Goal: Register for event/course

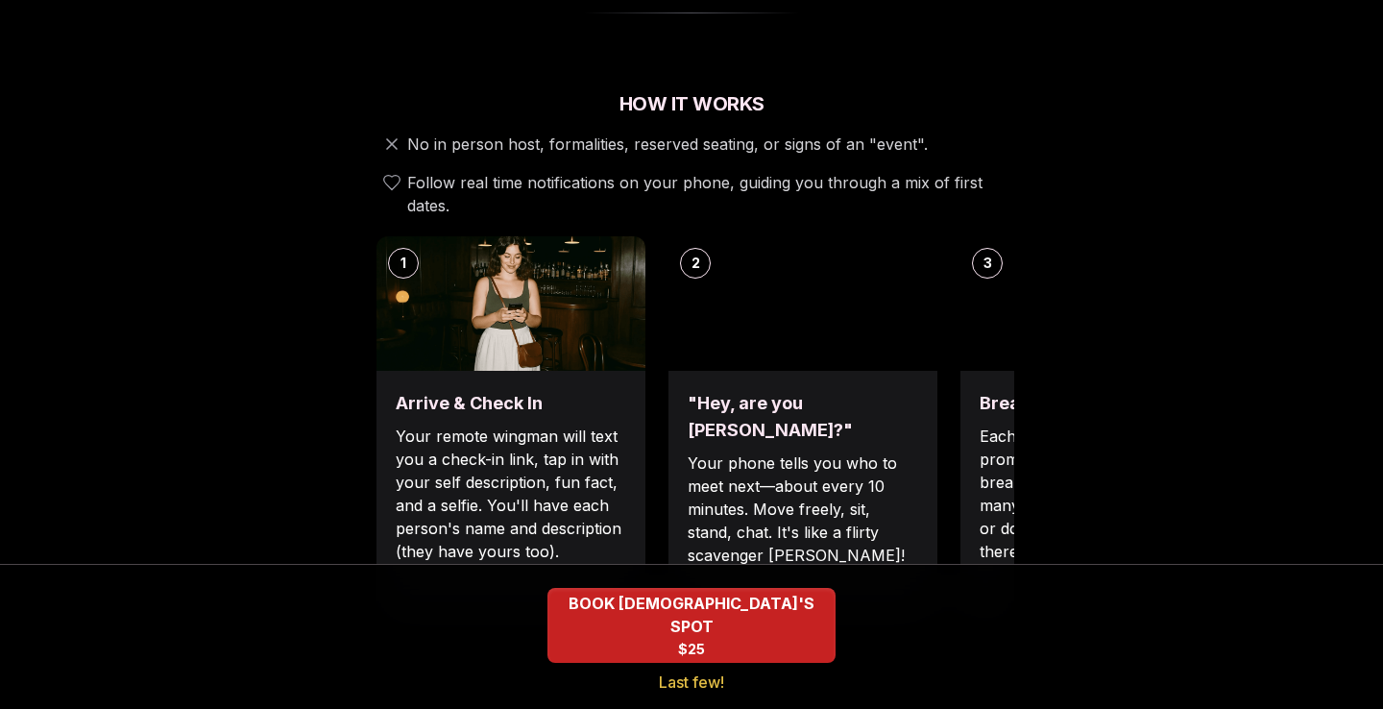
scroll to position [659, 0]
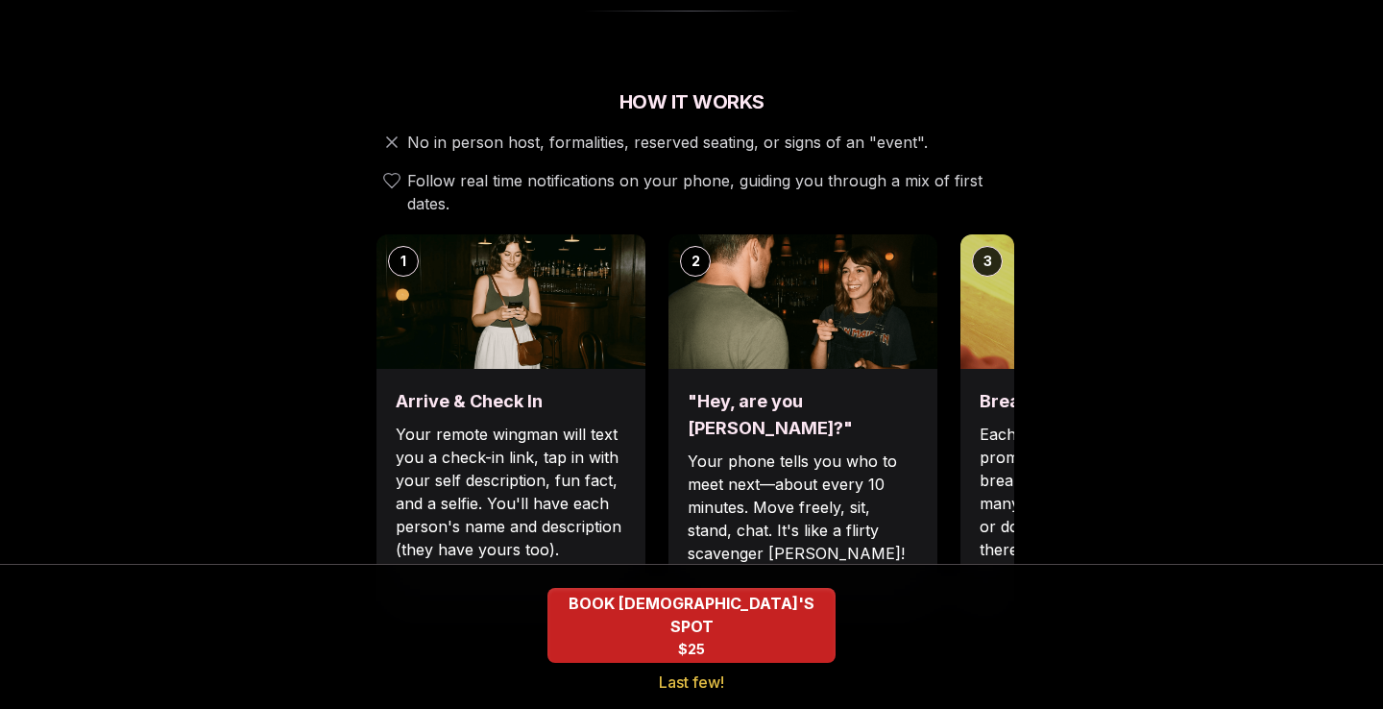
click at [996, 423] on p "Each date will have new convo prompts on screen to help break the ice. Cycle th…" at bounding box center [1095, 492] width 231 height 138
click at [857, 388] on h3 ""Hey, are you [PERSON_NAME]?"" at bounding box center [803, 415] width 231 height 54
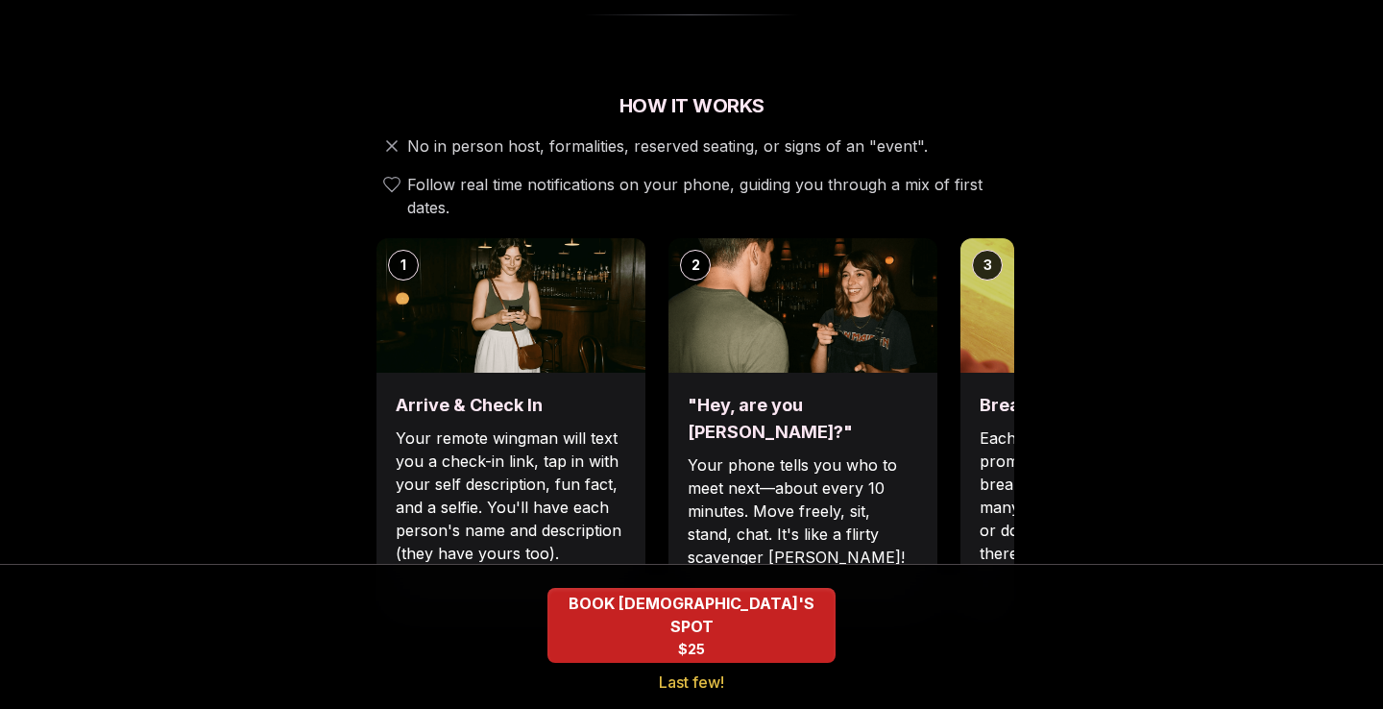
click at [1003, 427] on p "Each date will have new convo prompts on screen to help break the ice. Cycle th…" at bounding box center [1095, 496] width 231 height 138
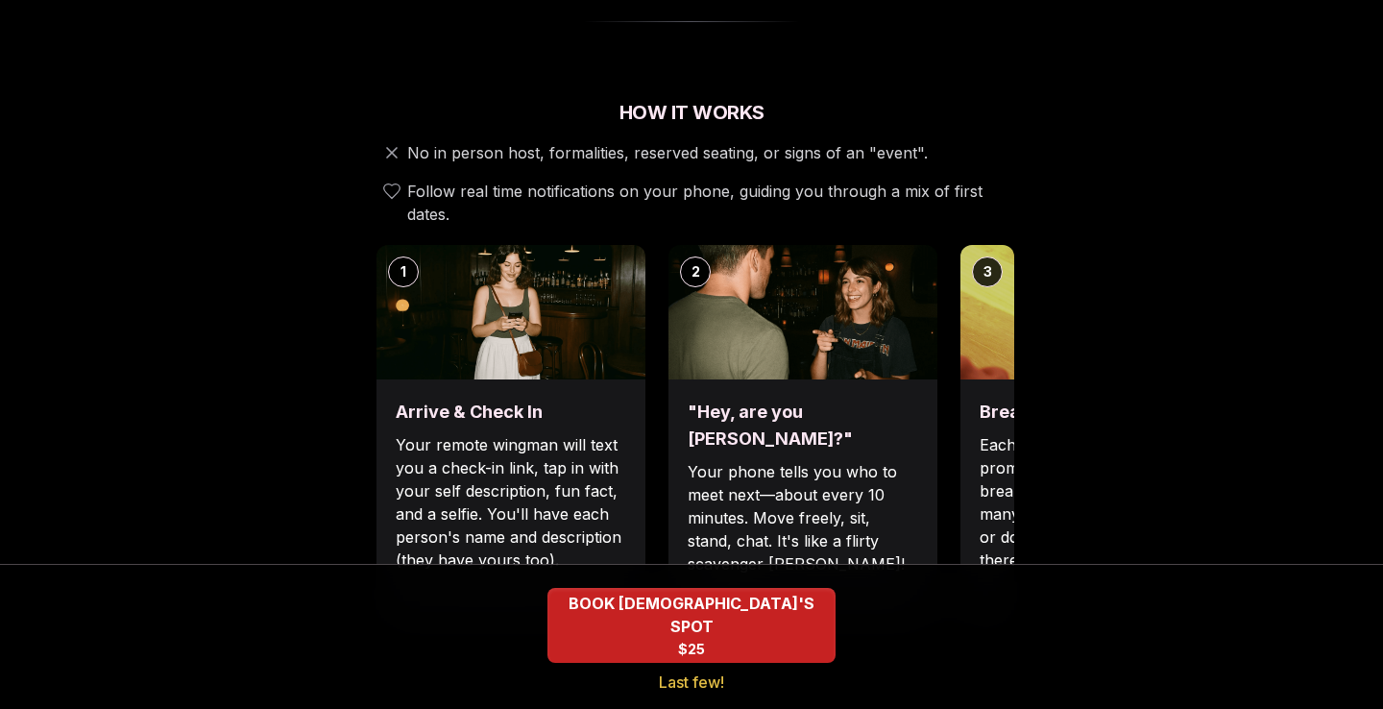
scroll to position [642, 0]
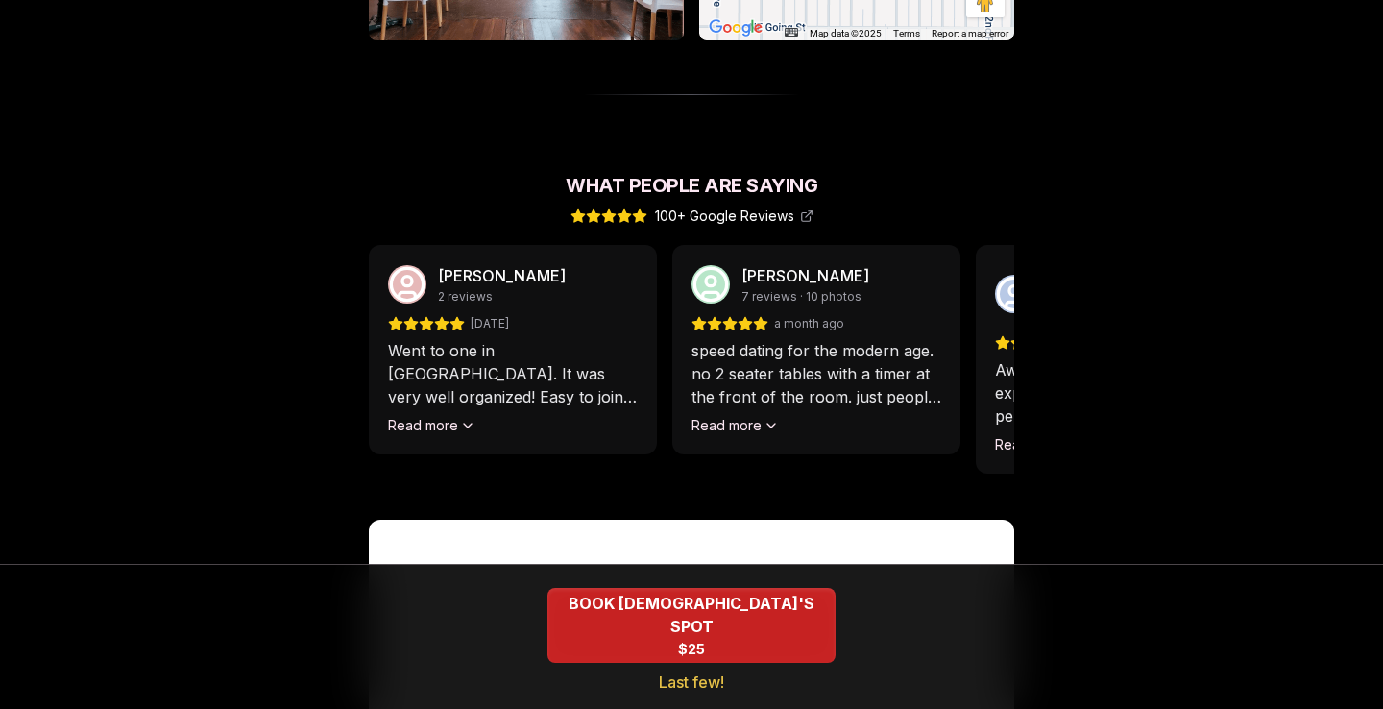
scroll to position [1637, 0]
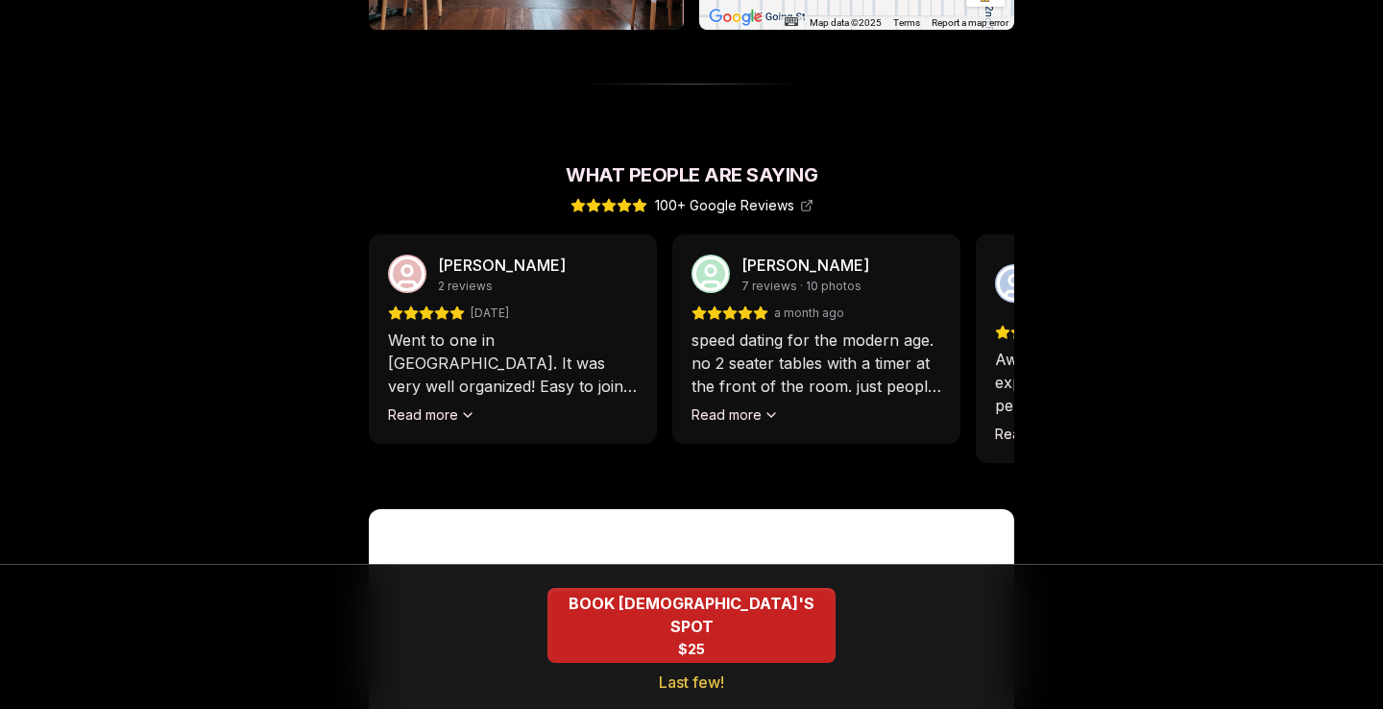
click at [440, 382] on div "[PERSON_NAME] 2 reviews [DATE] Went to one in [GEOGRAPHIC_DATA]. It was very we…" at bounding box center [513, 338] width 288 height 209
click at [449, 405] on button "Read more" at bounding box center [431, 414] width 87 height 19
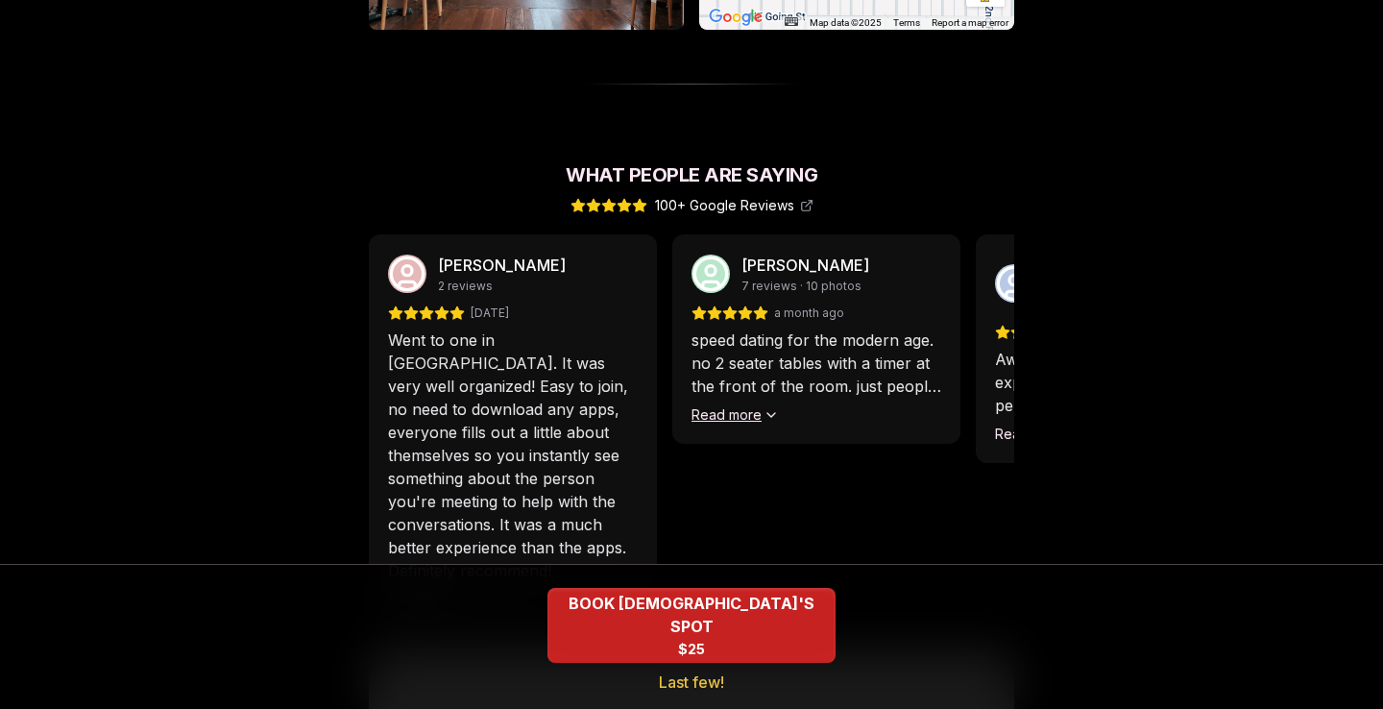
click at [734, 405] on button "Read more" at bounding box center [735, 414] width 87 height 19
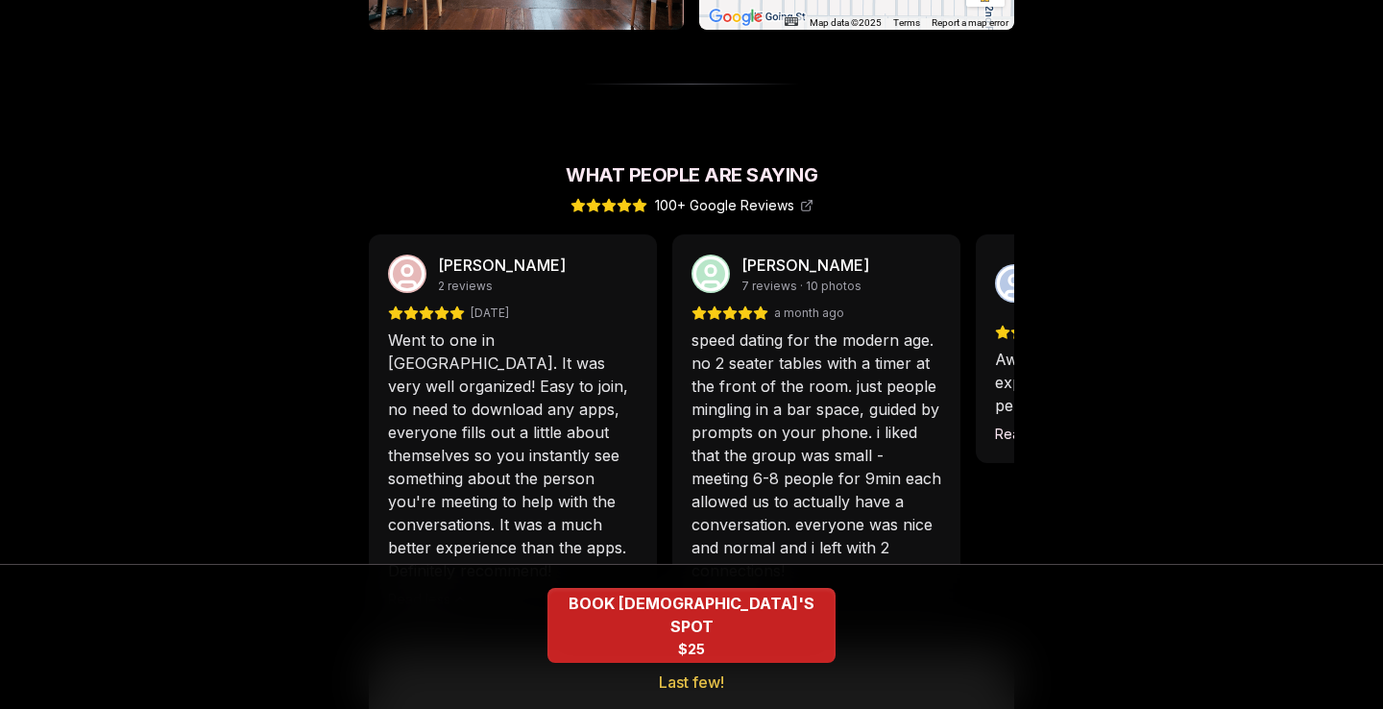
click at [998, 408] on div "[PERSON_NAME] Local Guide 16 reviews · 3 photos [DATE] Awesome speed dating exp…" at bounding box center [1120, 348] width 288 height 229
click at [1006, 425] on button "Read more" at bounding box center [1038, 434] width 87 height 19
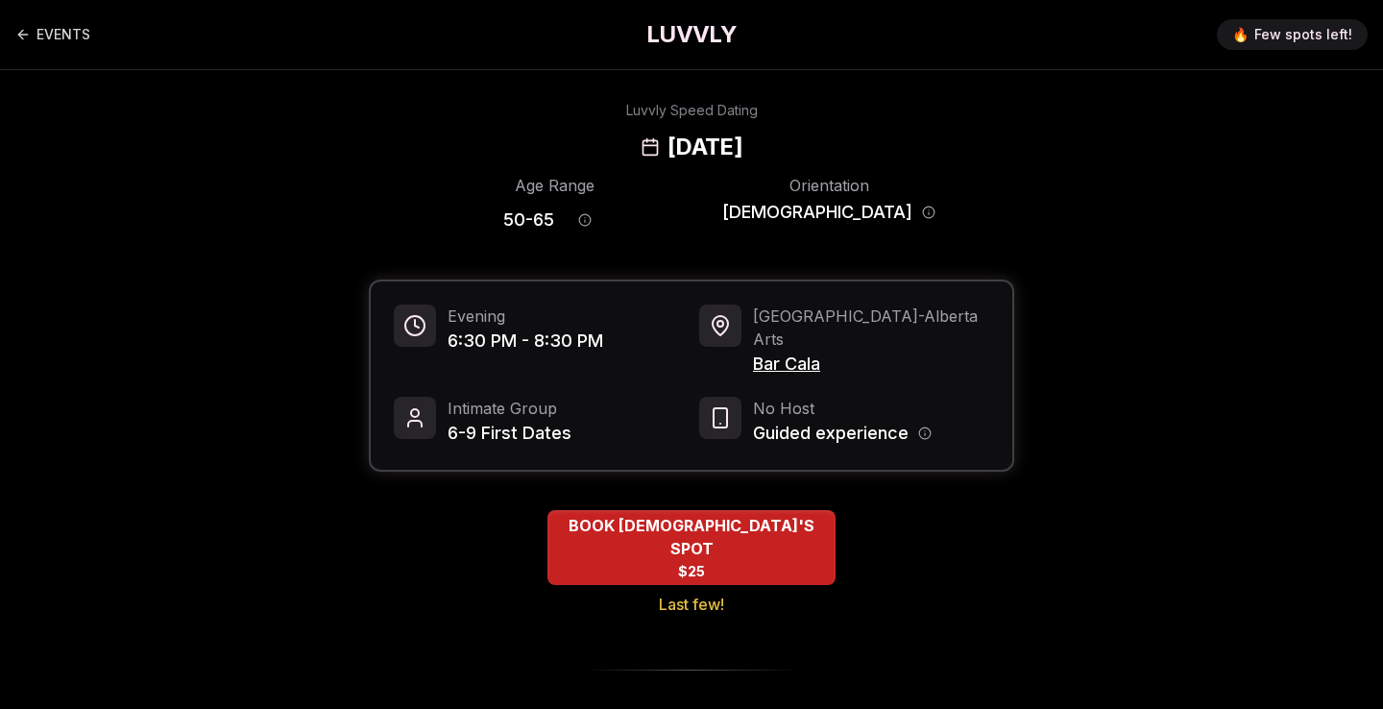
scroll to position [0, 0]
click at [51, 34] on link "EVENTS" at bounding box center [52, 34] width 75 height 38
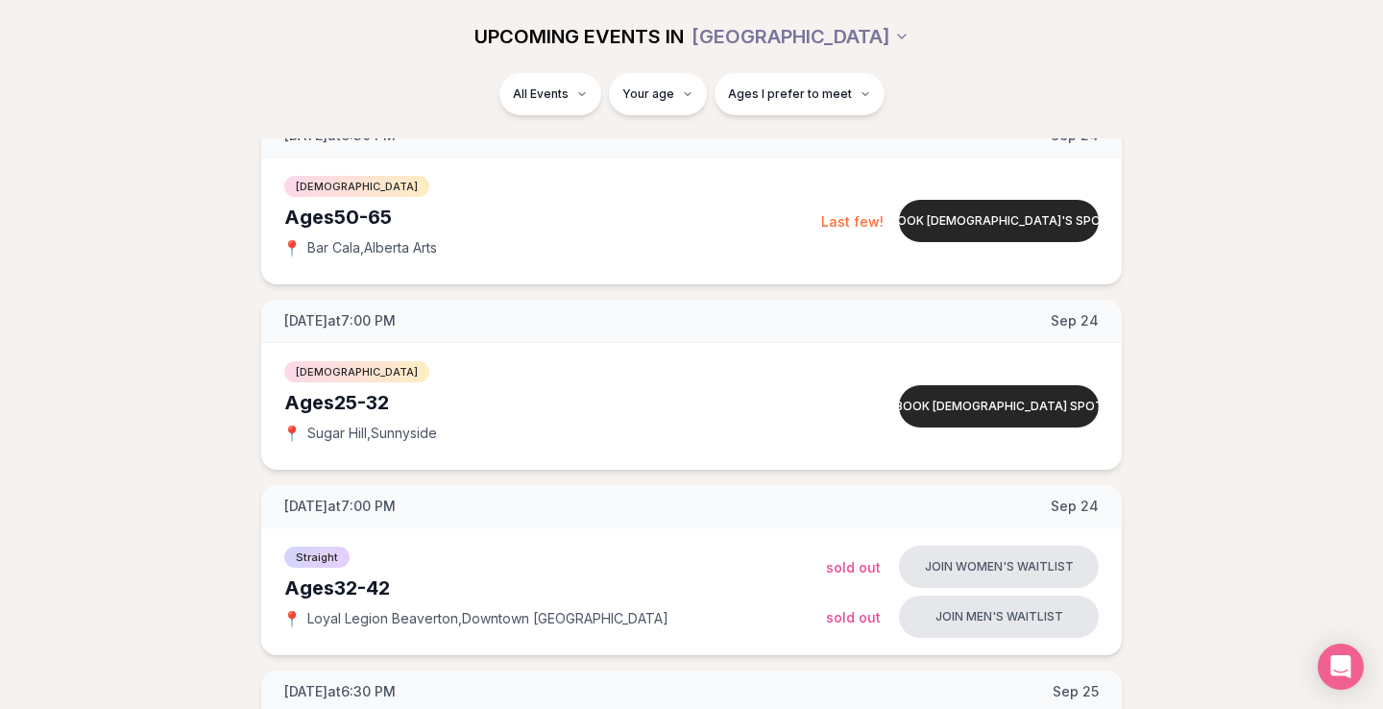
scroll to position [1375, 0]
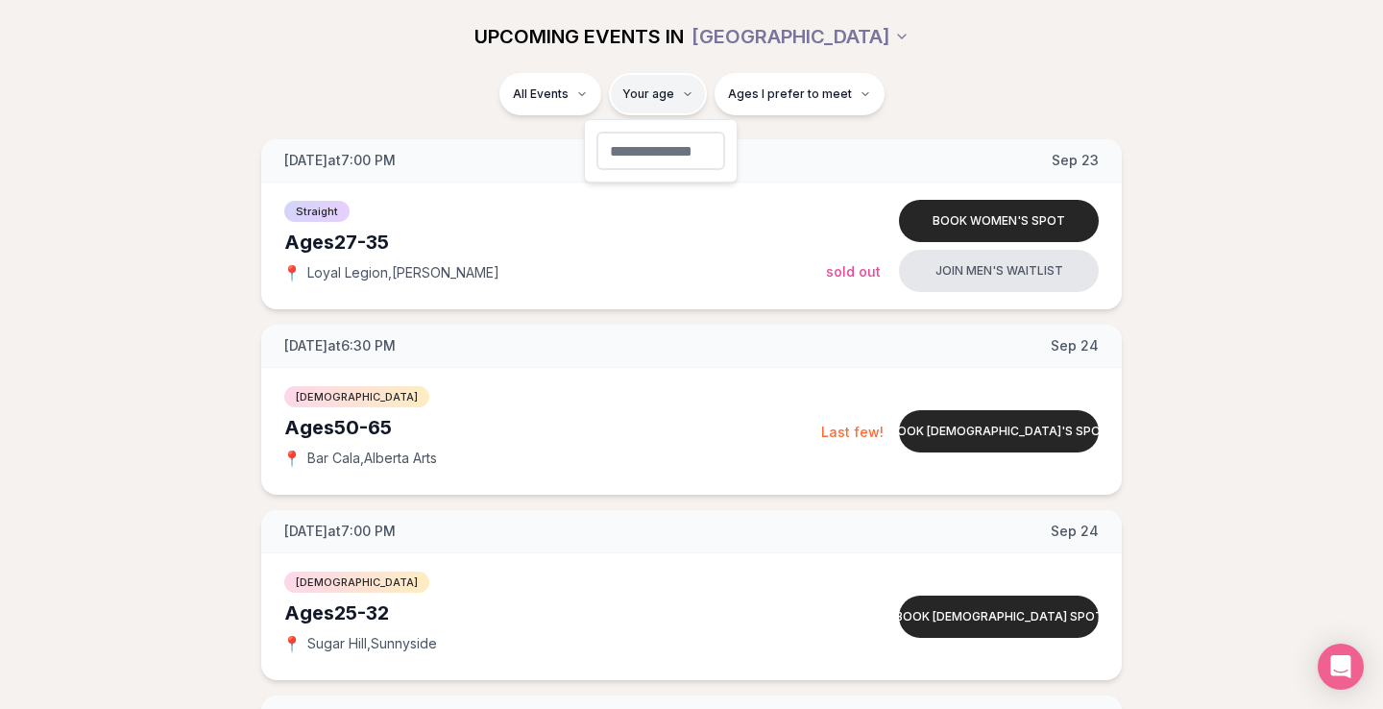
type input "**"
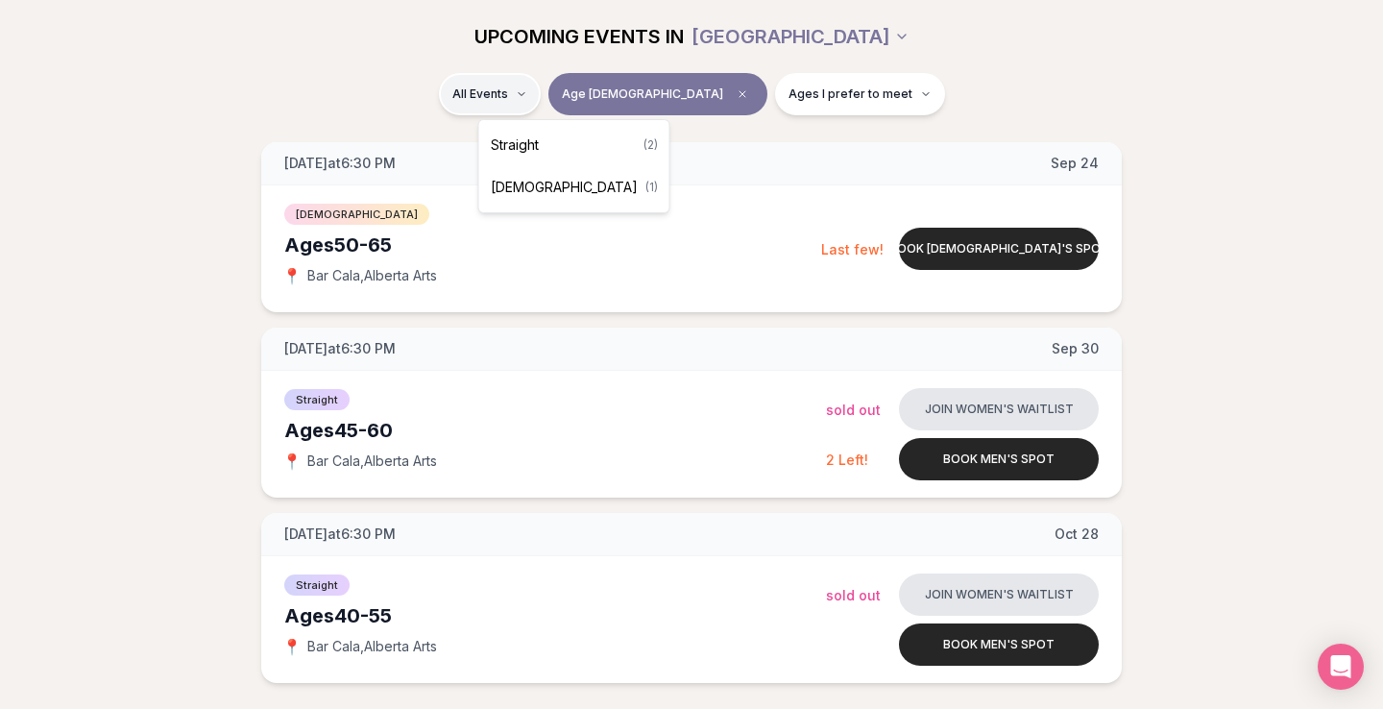
click at [582, 96] on html "Back to home luvvly LOW-PRESSURE SPEED DATING How it Works 💗 3,000 + monthly fi…" at bounding box center [691, 479] width 1383 height 1477
click at [550, 190] on span "[DEMOGRAPHIC_DATA]" at bounding box center [564, 187] width 147 height 19
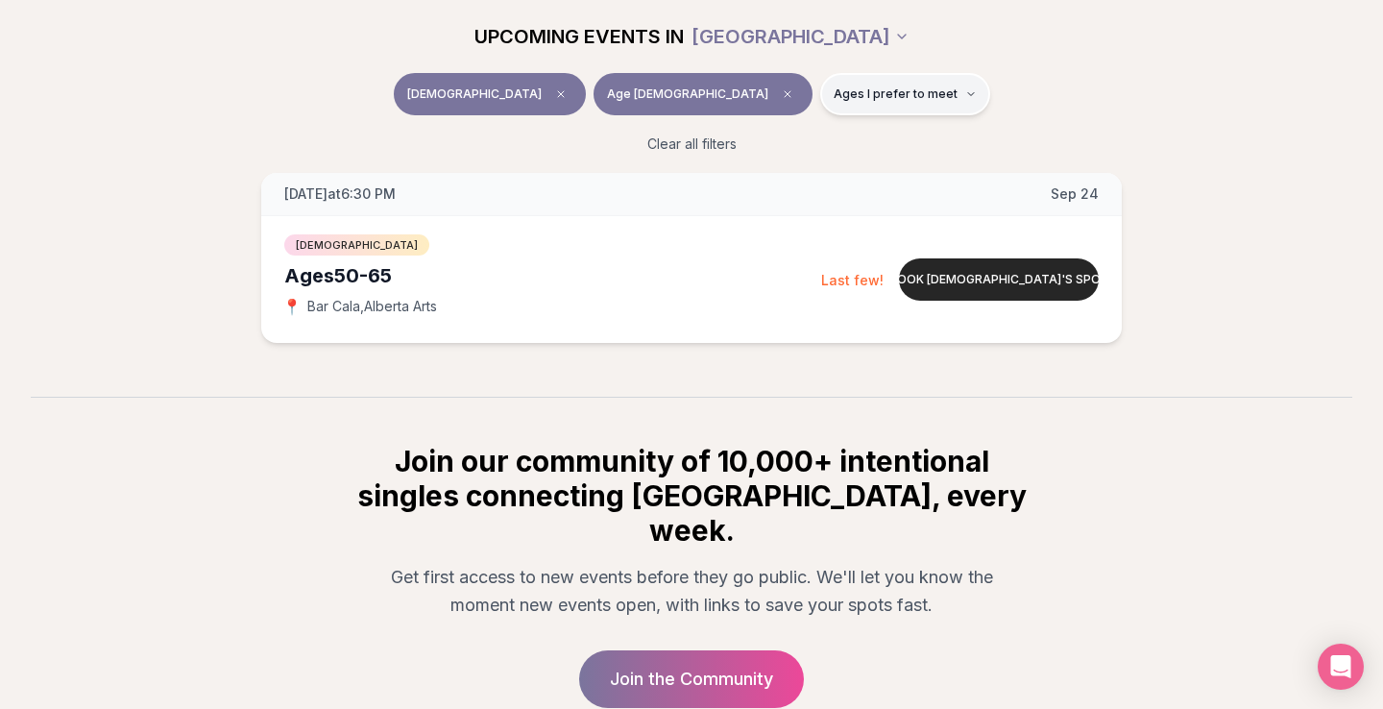
click at [852, 78] on button "Ages I prefer to meet" at bounding box center [905, 94] width 170 height 42
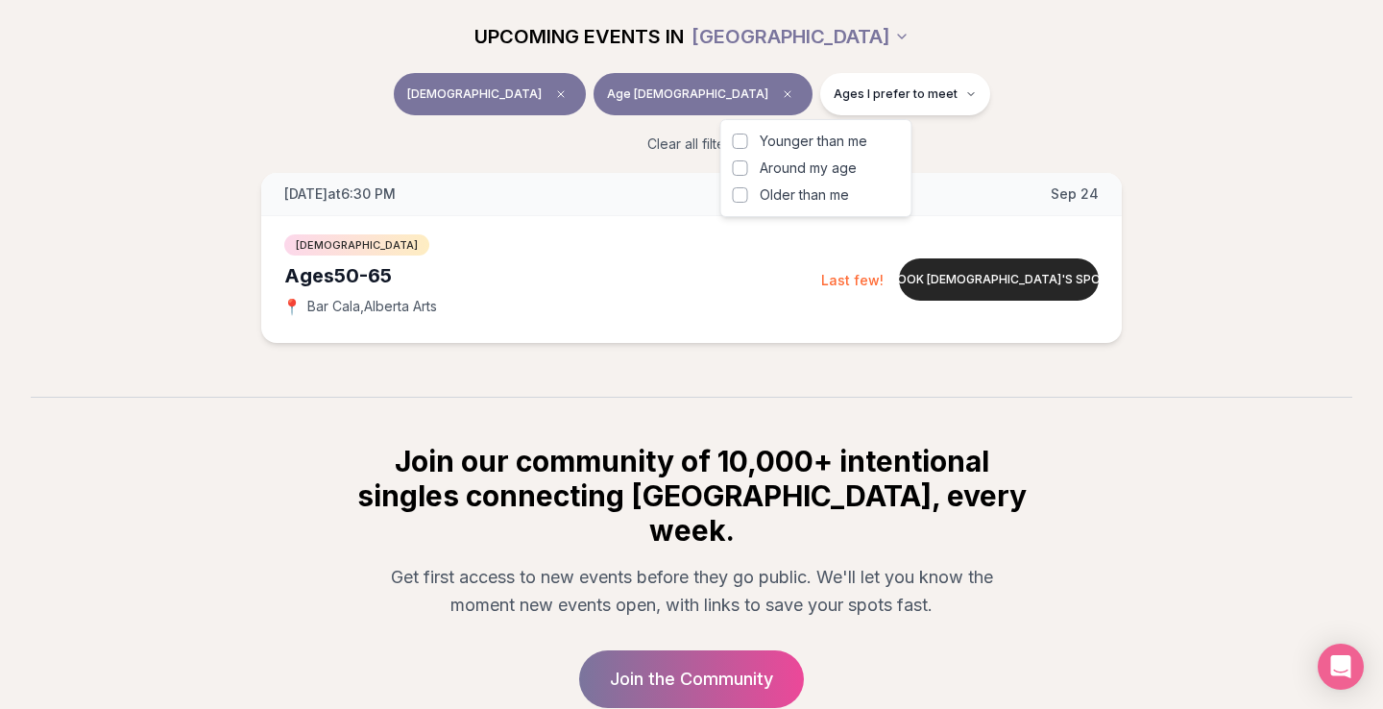
click at [739, 164] on button "Around my age" at bounding box center [740, 167] width 15 height 15
click at [738, 139] on button "Younger than me" at bounding box center [740, 141] width 15 height 15
click at [912, 397] on section "Join our community of 10,000+ intentional singles connecting [GEOGRAPHIC_DATA],…" at bounding box center [691, 574] width 1383 height 354
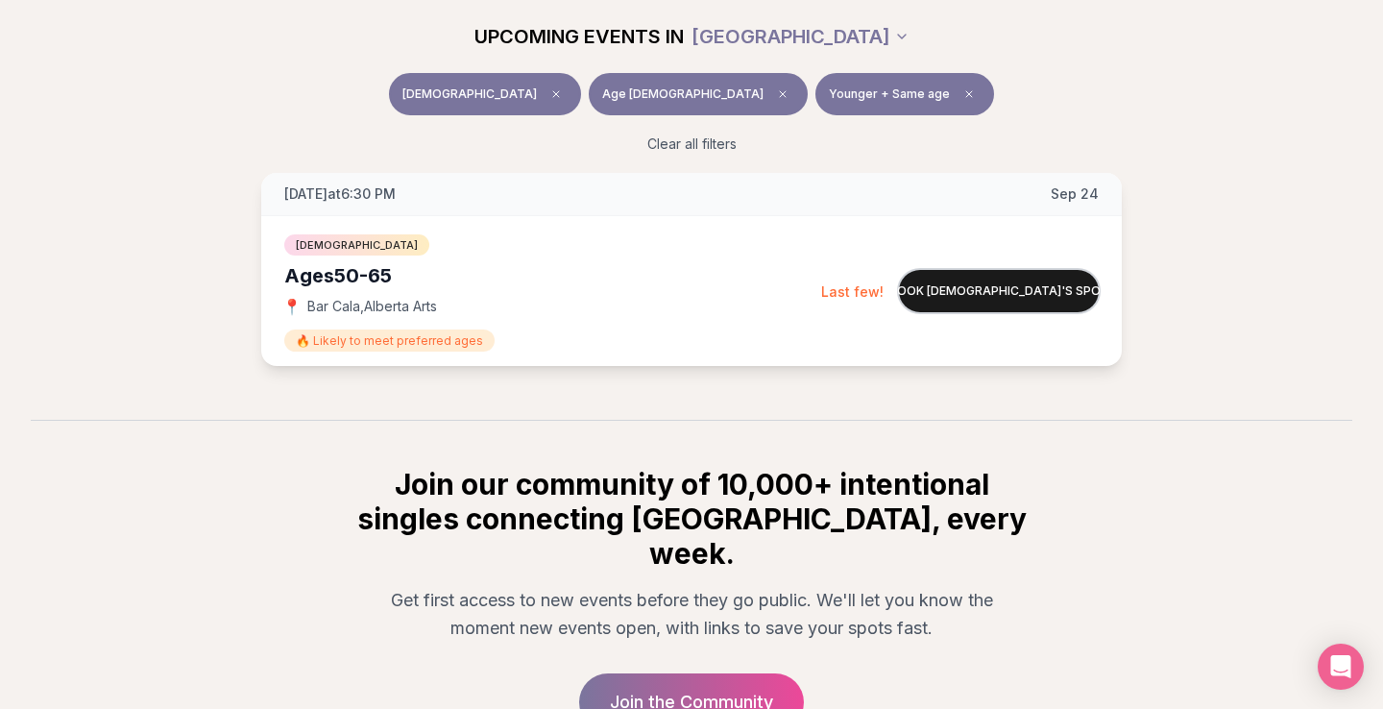
click at [979, 288] on button "Book [DEMOGRAPHIC_DATA]'s spot" at bounding box center [999, 291] width 200 height 42
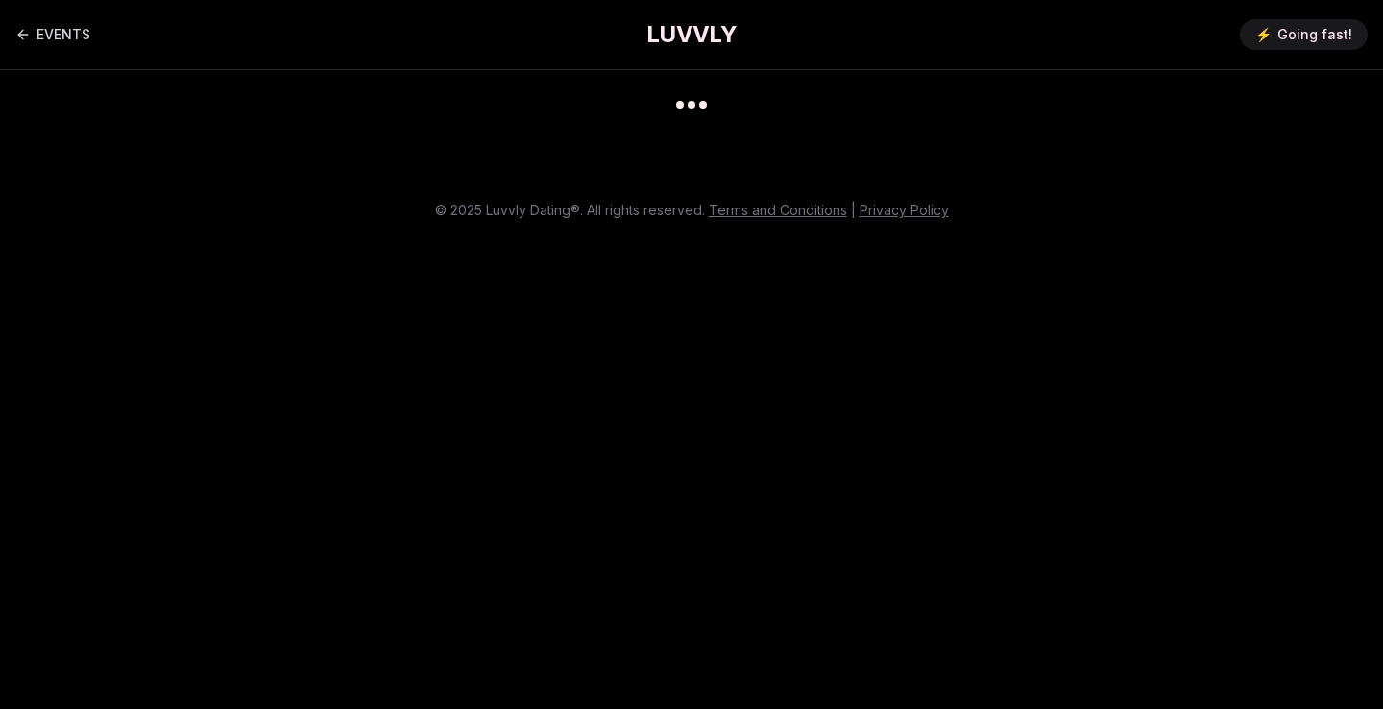
scroll to position [15, 0]
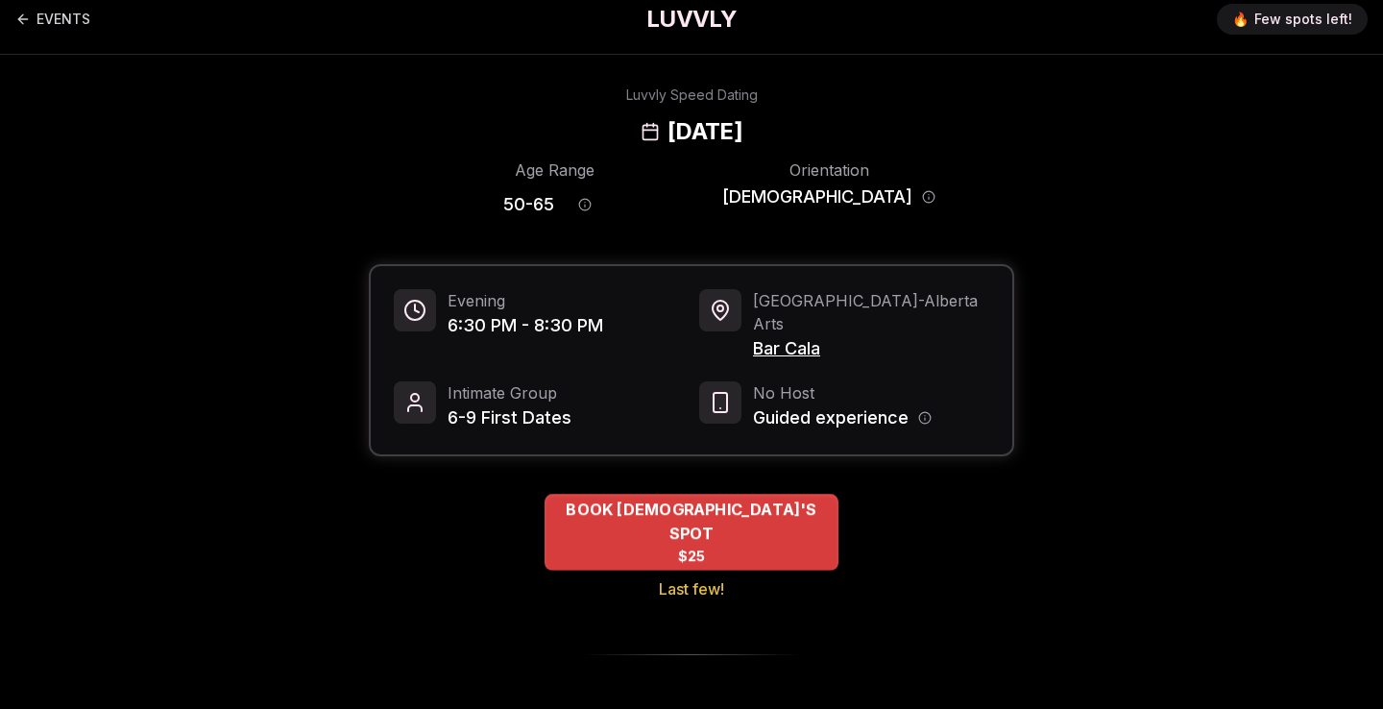
click at [709, 498] on span "BOOK [DEMOGRAPHIC_DATA]'S SPOT" at bounding box center [692, 521] width 294 height 47
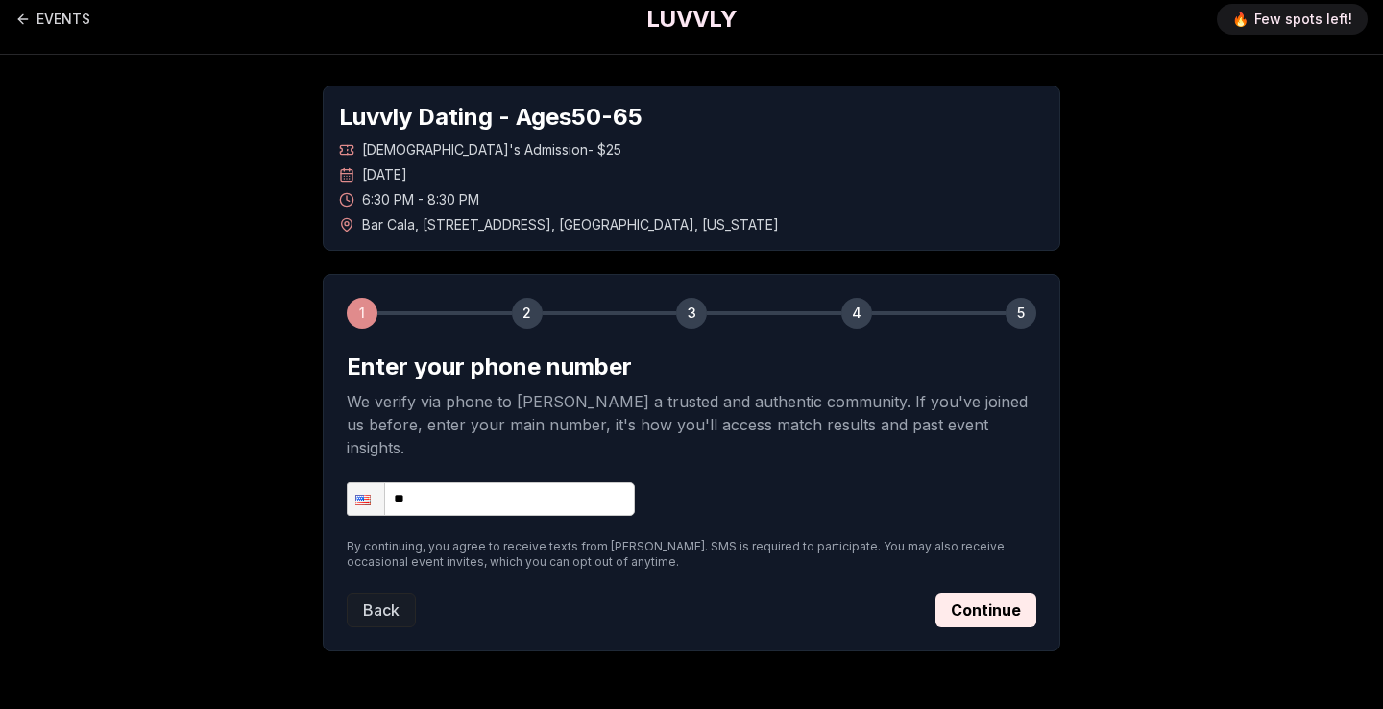
click at [464, 482] on input "**" at bounding box center [491, 499] width 288 height 34
type input "**********"
click at [964, 593] on button "Continue" at bounding box center [986, 610] width 101 height 35
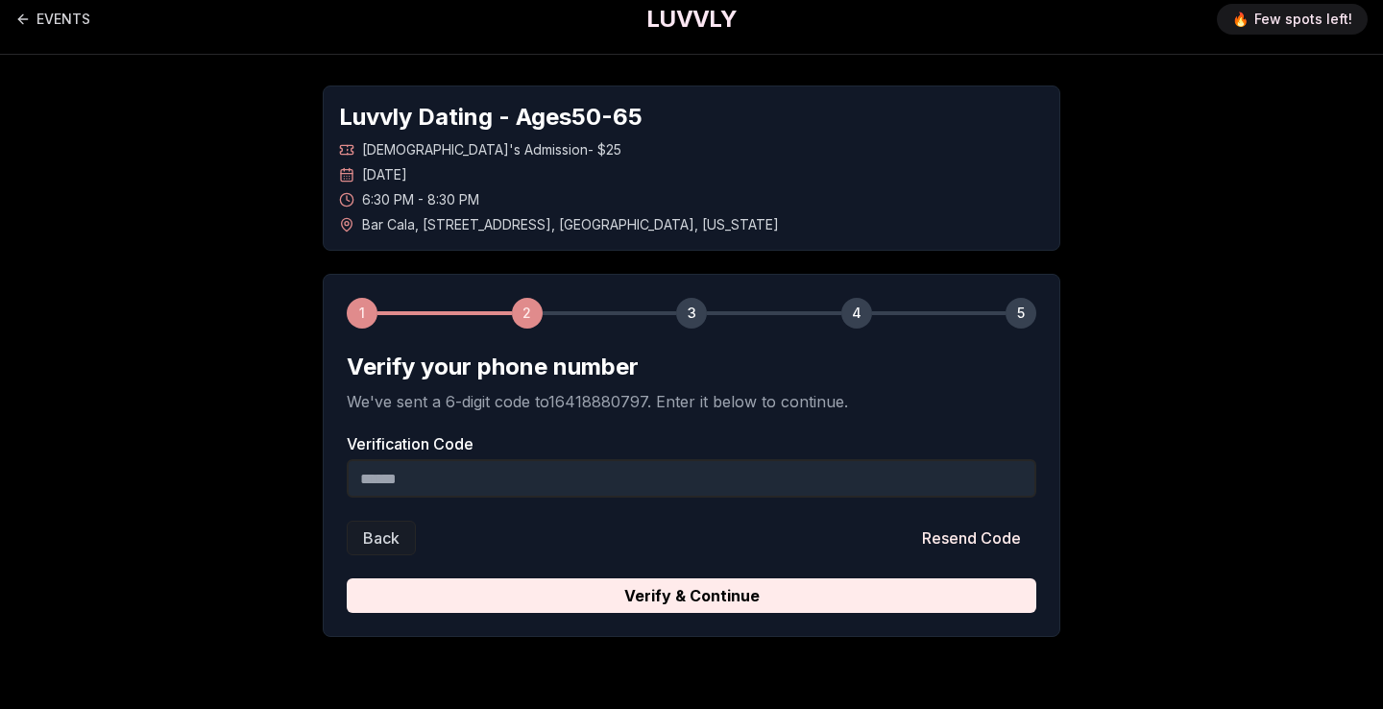
click at [683, 477] on input "Verification Code" at bounding box center [692, 478] width 690 height 38
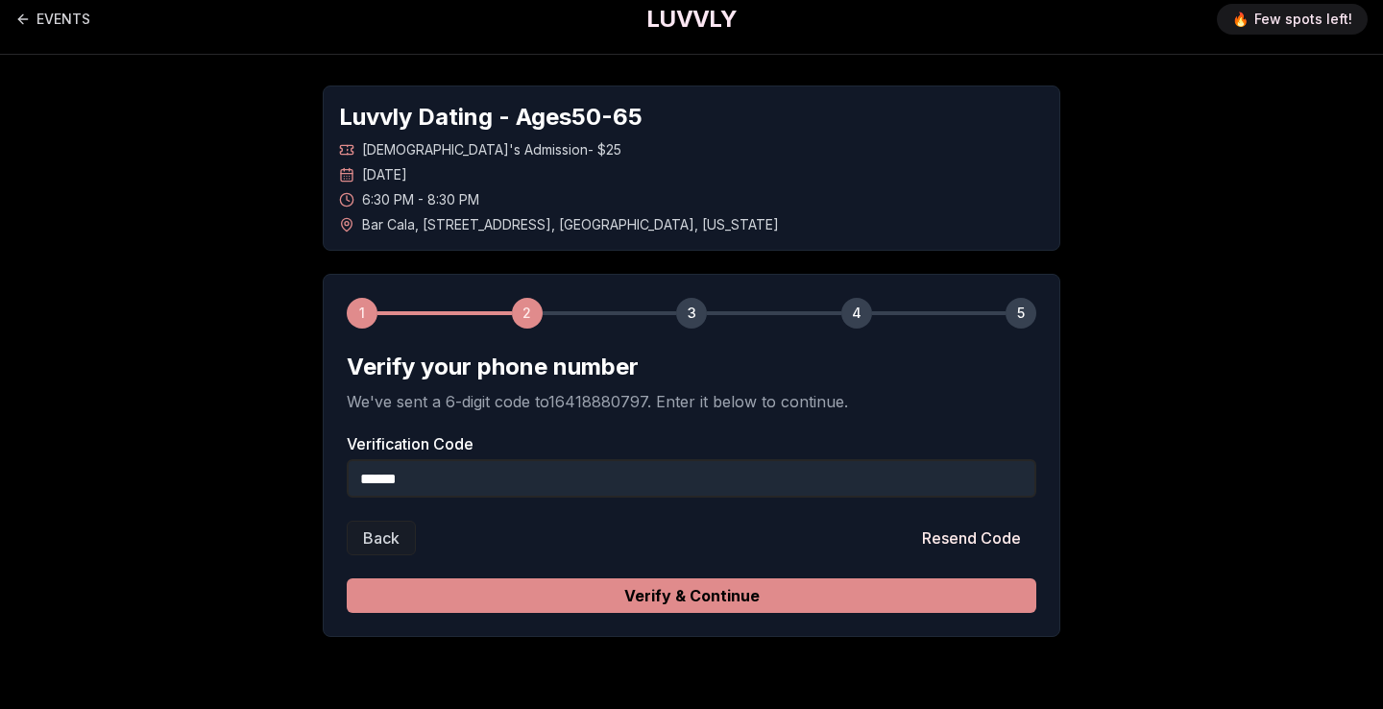
type input "******"
click at [734, 597] on button "Verify & Continue" at bounding box center [692, 595] width 690 height 35
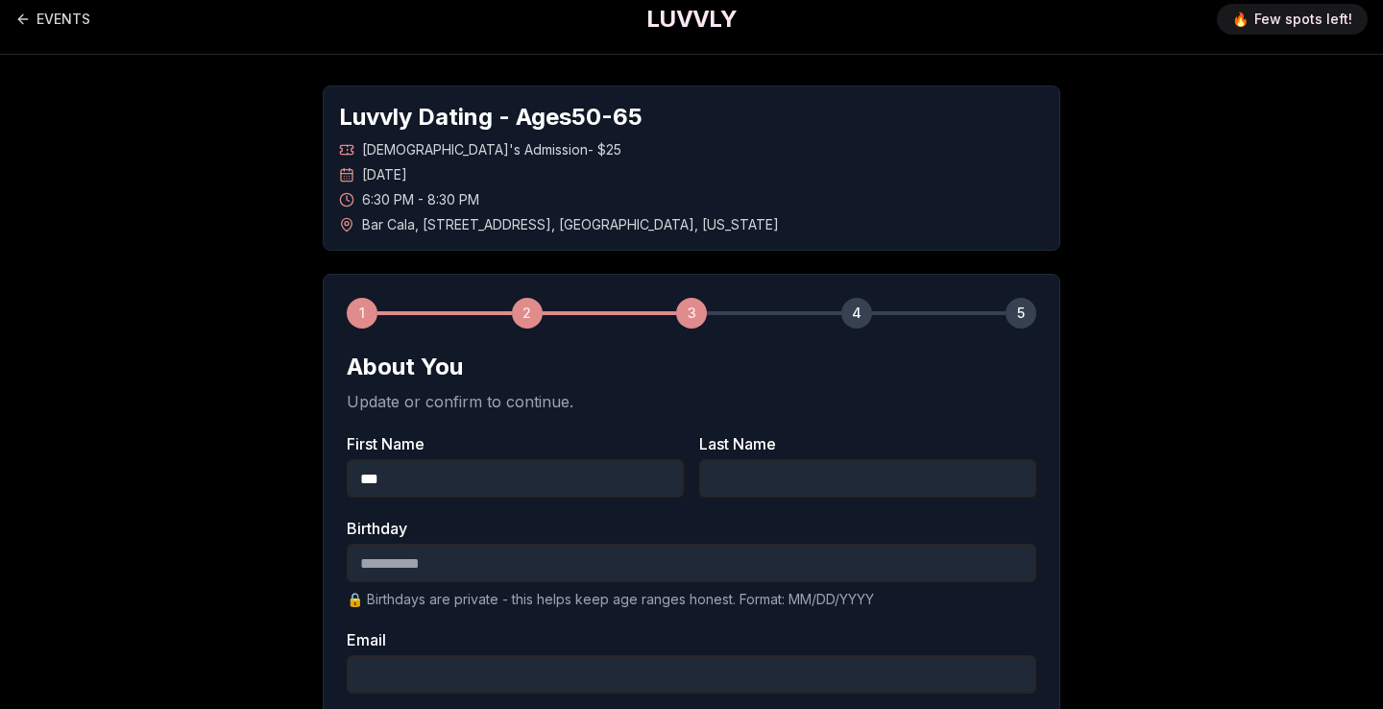
type input "***"
type input "******"
type input "**********"
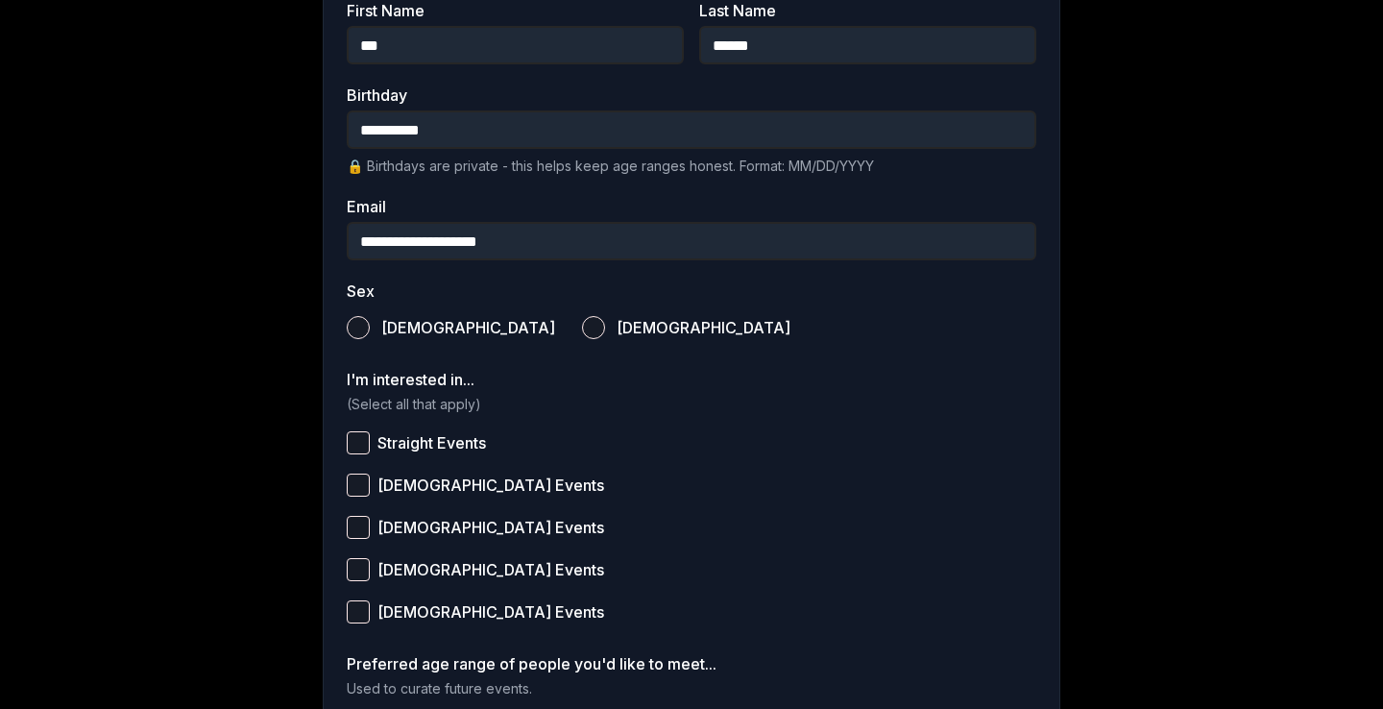
scroll to position [464, 0]
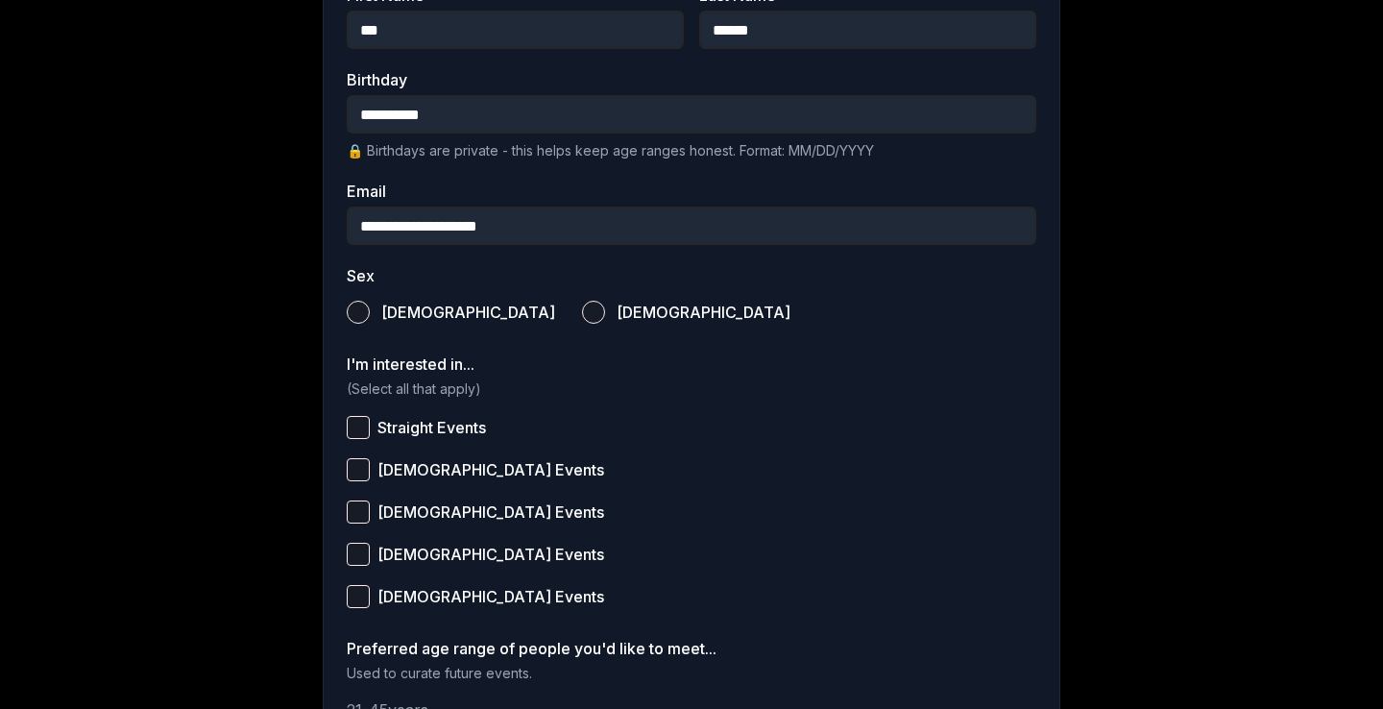
click at [582, 310] on button "[DEMOGRAPHIC_DATA]" at bounding box center [593, 312] width 23 height 23
click at [359, 467] on button "[DEMOGRAPHIC_DATA] Events" at bounding box center [358, 469] width 23 height 23
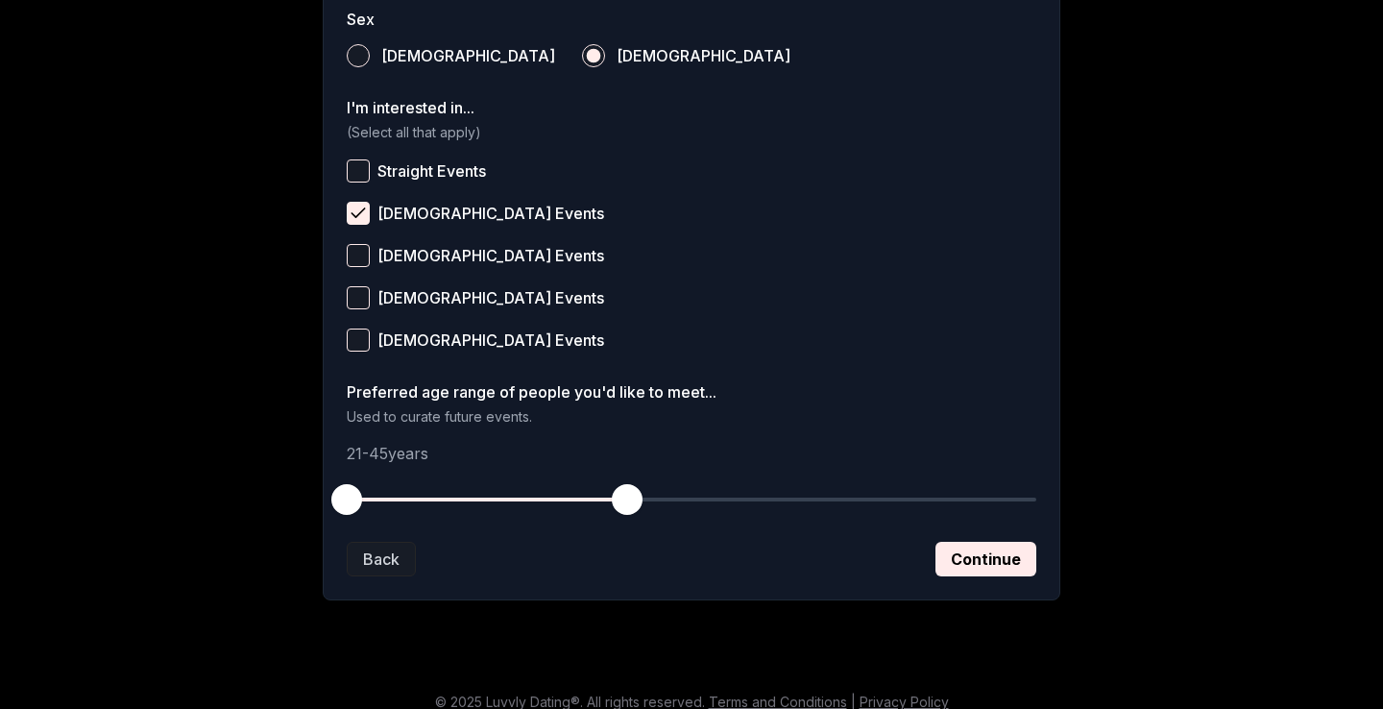
scroll to position [721, 0]
click at [366, 337] on button "[DEMOGRAPHIC_DATA] Events" at bounding box center [358, 339] width 23 height 23
drag, startPoint x: 349, startPoint y: 496, endPoint x: 613, endPoint y: 493, distance: 264.2
click at [613, 493] on div at bounding box center [692, 498] width 690 height 38
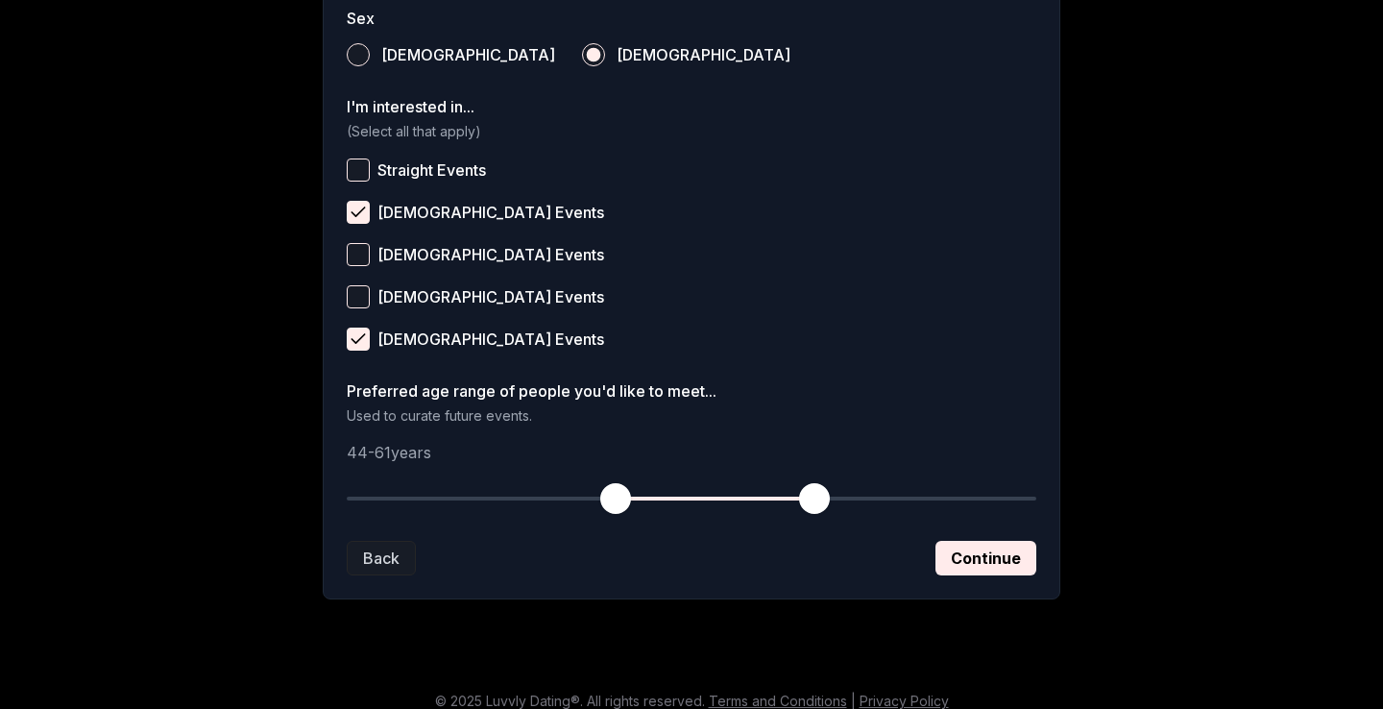
drag, startPoint x: 634, startPoint y: 497, endPoint x: 814, endPoint y: 505, distance: 179.8
click at [814, 505] on span "button" at bounding box center [814, 498] width 31 height 31
drag, startPoint x: 815, startPoint y: 502, endPoint x: 860, endPoint y: 502, distance: 45.2
click at [860, 502] on span "button" at bounding box center [860, 498] width 31 height 31
click at [356, 295] on button "[DEMOGRAPHIC_DATA] Events" at bounding box center [358, 296] width 23 height 23
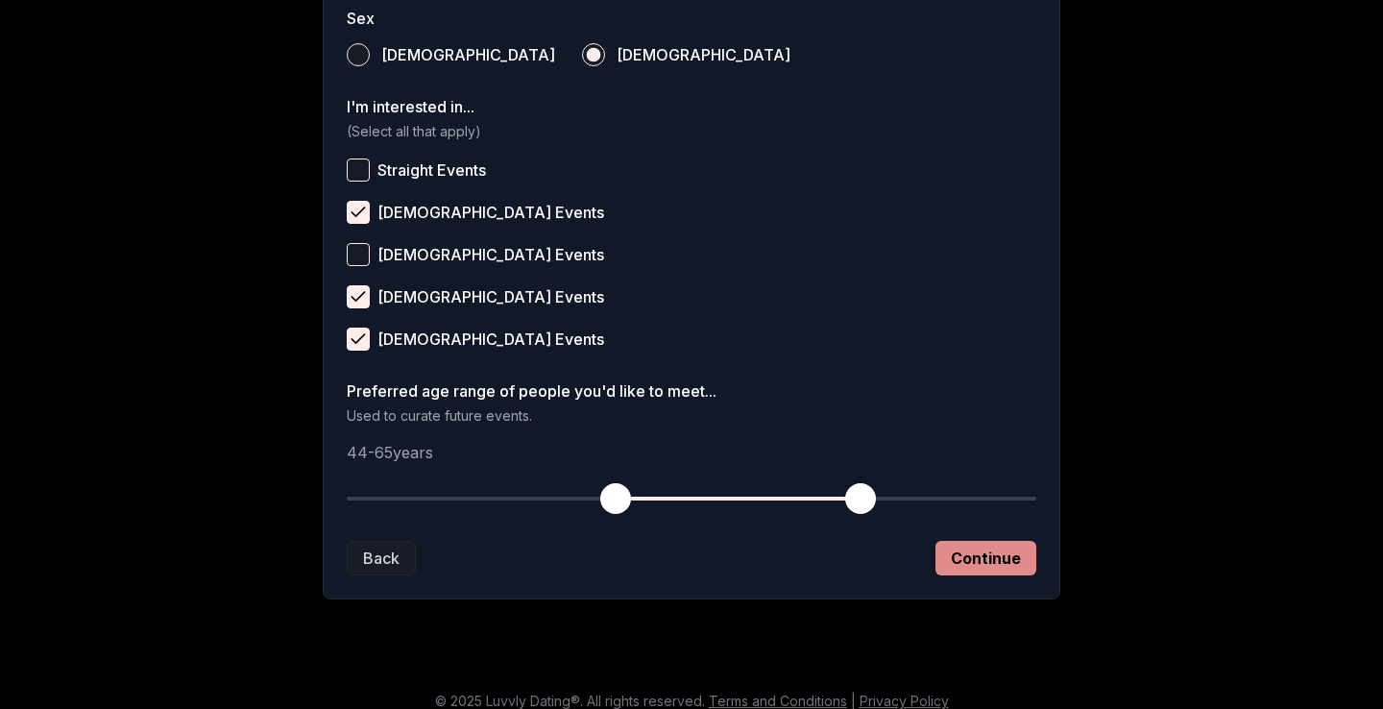
click at [964, 557] on button "Continue" at bounding box center [986, 558] width 101 height 35
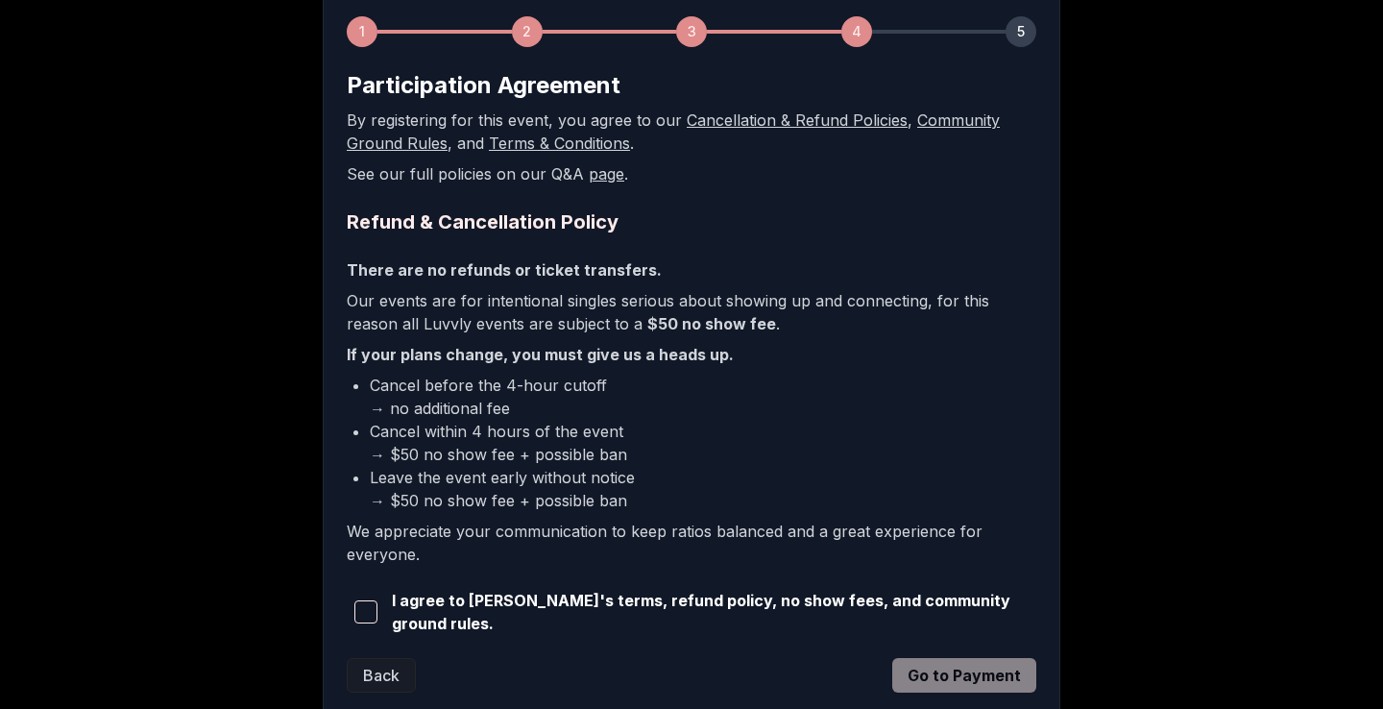
scroll to position [298, 0]
